Goal: Task Accomplishment & Management: Manage account settings

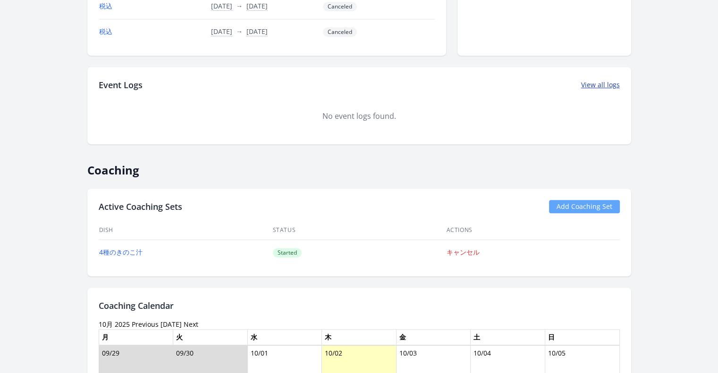
scroll to position [421, 0]
click at [580, 204] on link "Add Coaching Set" at bounding box center [584, 206] width 71 height 13
click at [564, 201] on link "Add Coaching Set" at bounding box center [584, 206] width 71 height 13
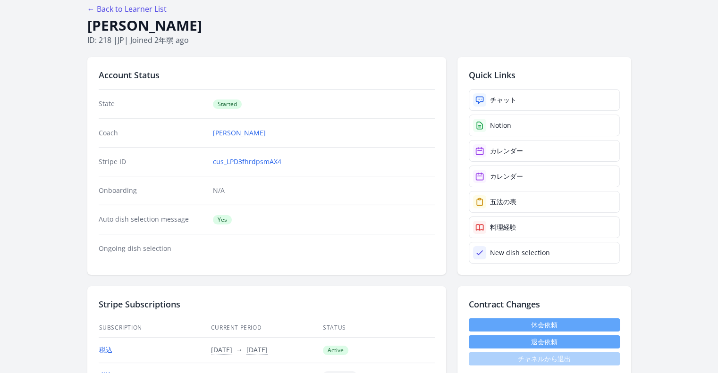
scroll to position [51, 0]
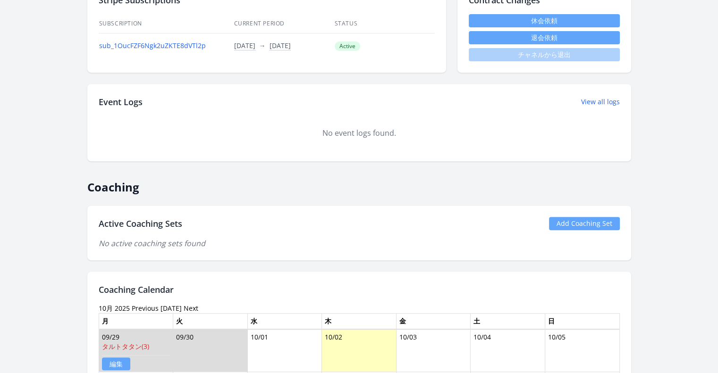
scroll to position [381, 0]
click at [567, 226] on link "Add Coaching Set" at bounding box center [584, 223] width 71 height 13
click at [553, 223] on link "Add Coaching Set" at bounding box center [584, 223] width 71 height 13
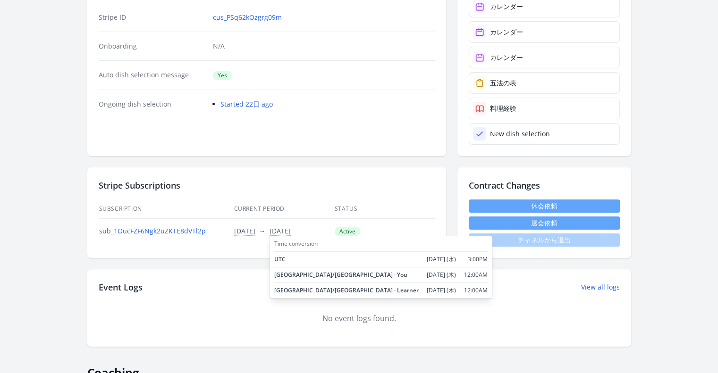
scroll to position [194, 0]
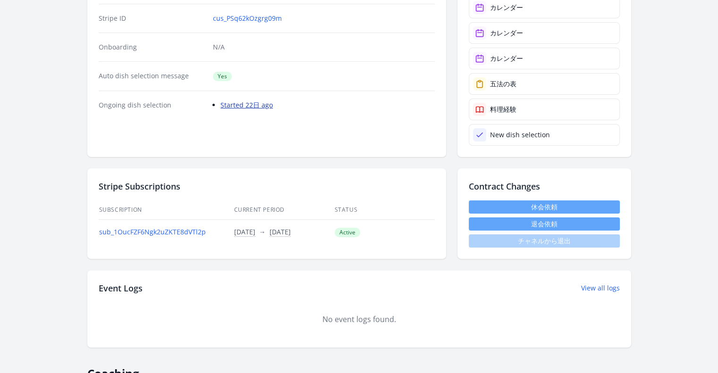
click at [269, 103] on link "Started 22日 ago" at bounding box center [246, 105] width 52 height 9
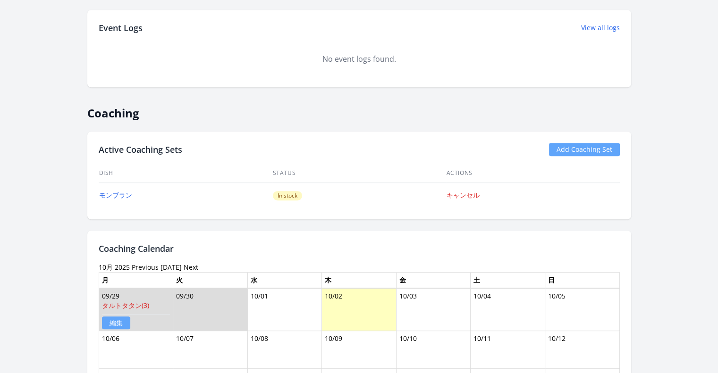
scroll to position [467, 0]
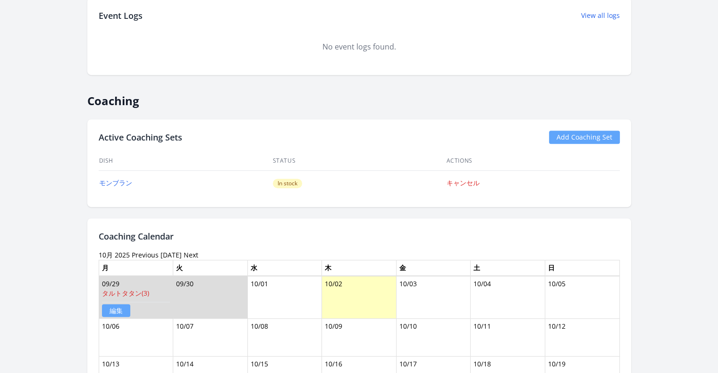
click at [578, 126] on div "Active Coaching Sets Add Coaching Set Dish Status Actions モンブラン In stock キャンセル" at bounding box center [359, 163] width 544 height 88
click at [579, 134] on link "Add Coaching Set" at bounding box center [584, 137] width 71 height 13
click at [585, 131] on link "Add Coaching Set" at bounding box center [584, 137] width 71 height 13
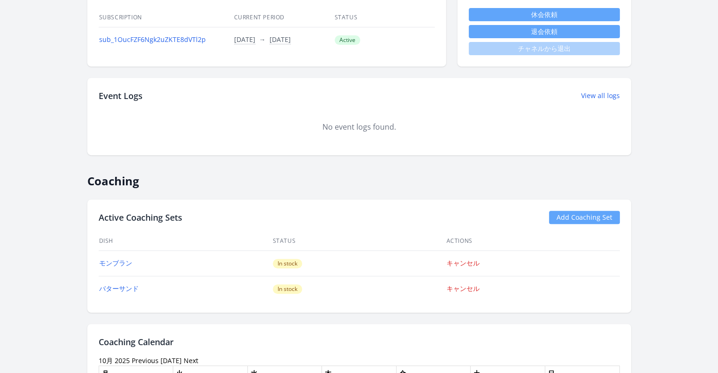
scroll to position [389, 0]
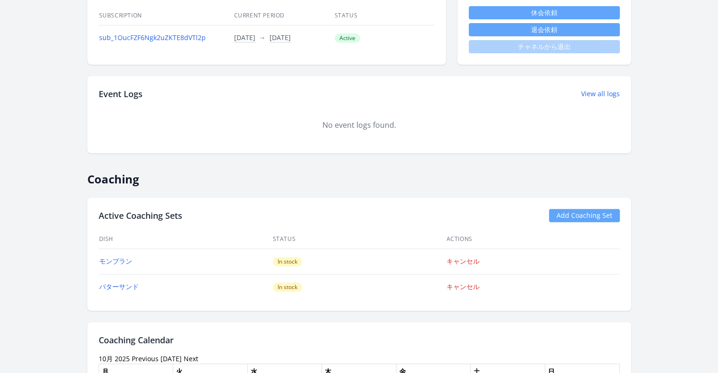
click at [562, 219] on link "Add Coaching Set" at bounding box center [584, 215] width 71 height 13
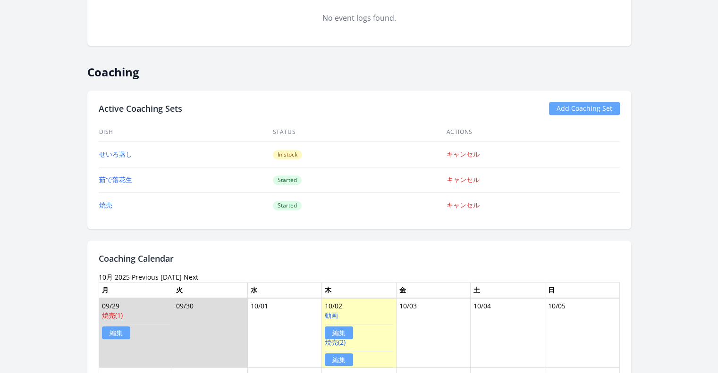
scroll to position [671, 0]
click at [574, 107] on link "Add Coaching Set" at bounding box center [584, 108] width 71 height 13
click at [599, 105] on link "Add Coaching Set" at bounding box center [584, 108] width 71 height 13
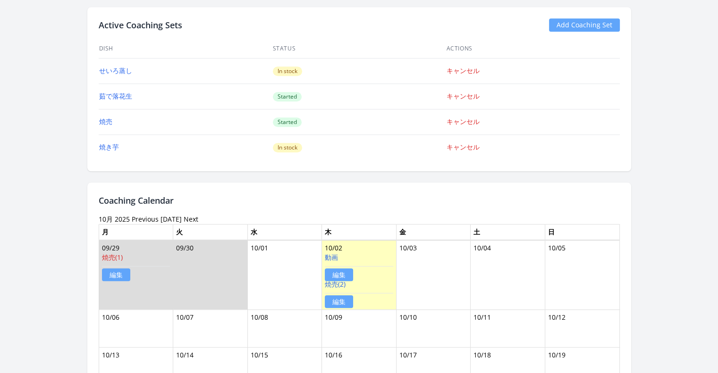
scroll to position [755, 0]
click at [337, 253] on link "動画" at bounding box center [331, 257] width 13 height 9
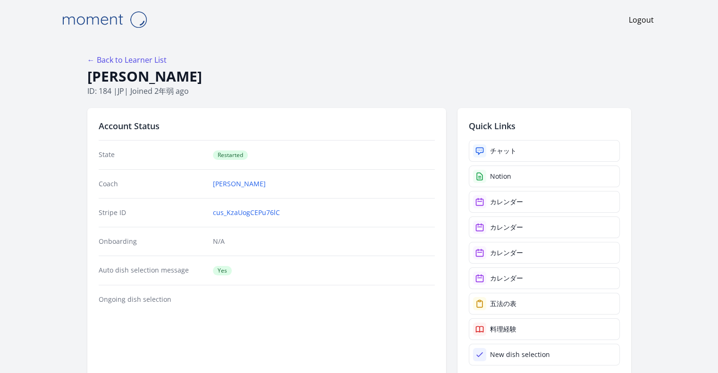
click at [270, 258] on div "Auto dish selection message Yes" at bounding box center [267, 270] width 336 height 29
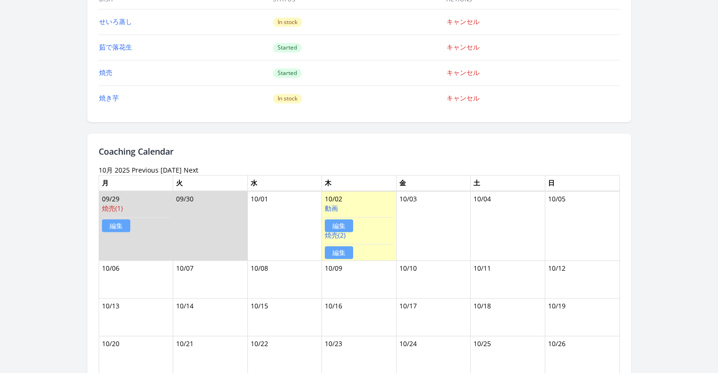
scroll to position [805, 0]
